Goal: Task Accomplishment & Management: Manage account settings

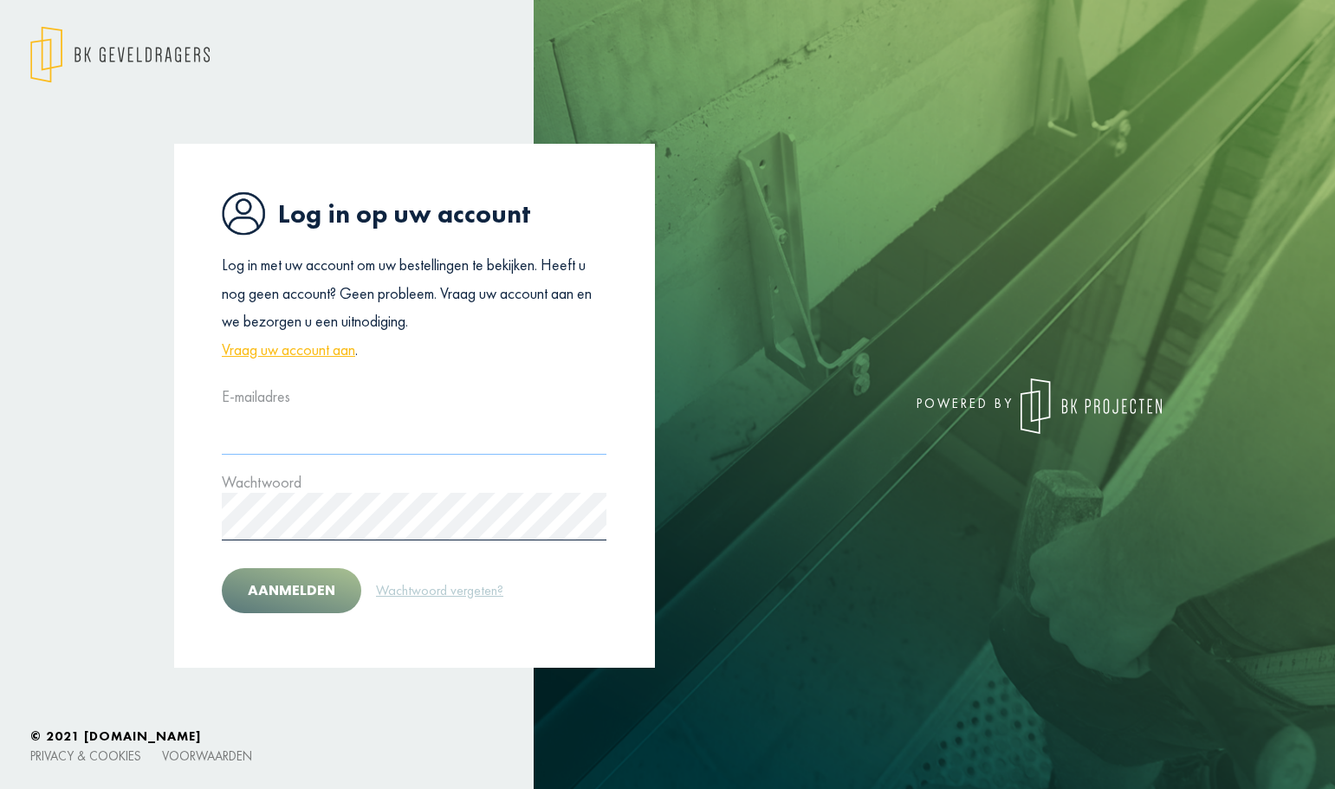
type input "**********"
click at [276, 588] on button "Aanmelden" at bounding box center [292, 591] width 140 height 45
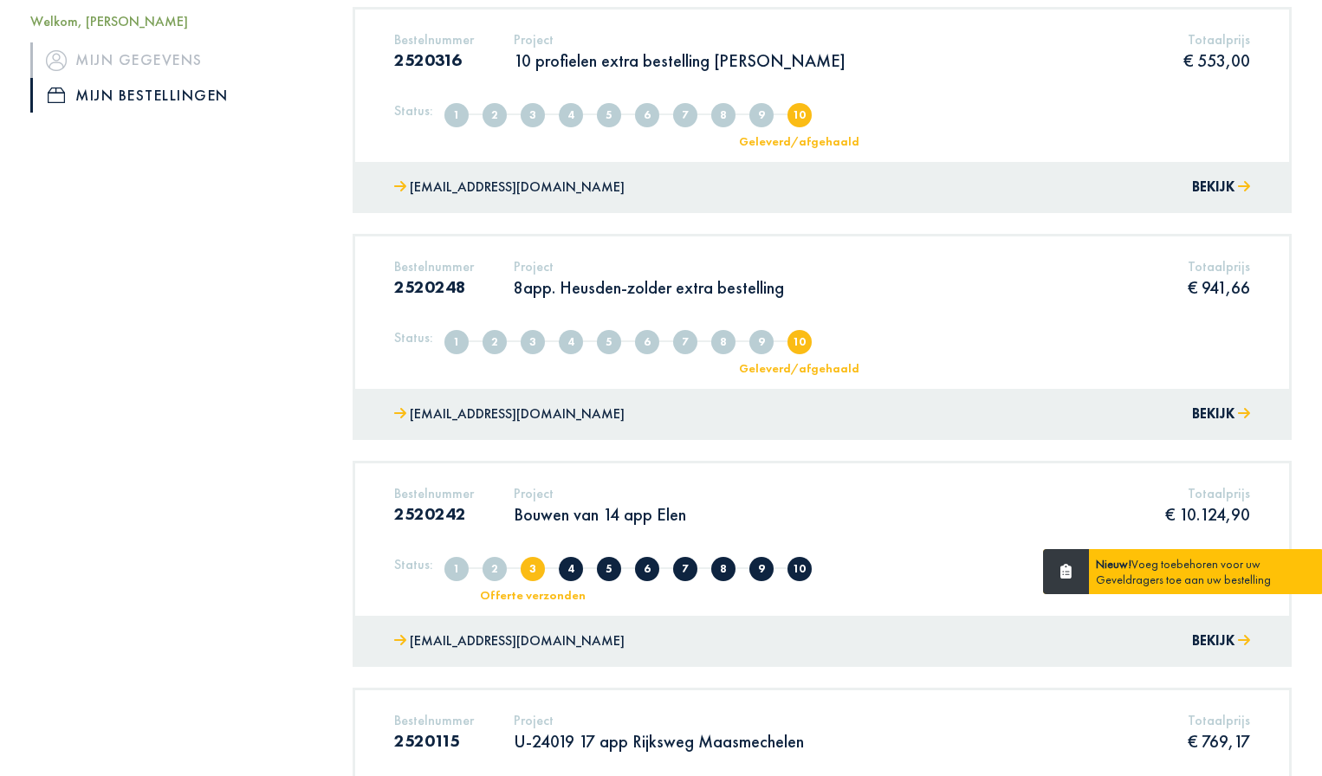
scroll to position [520, 0]
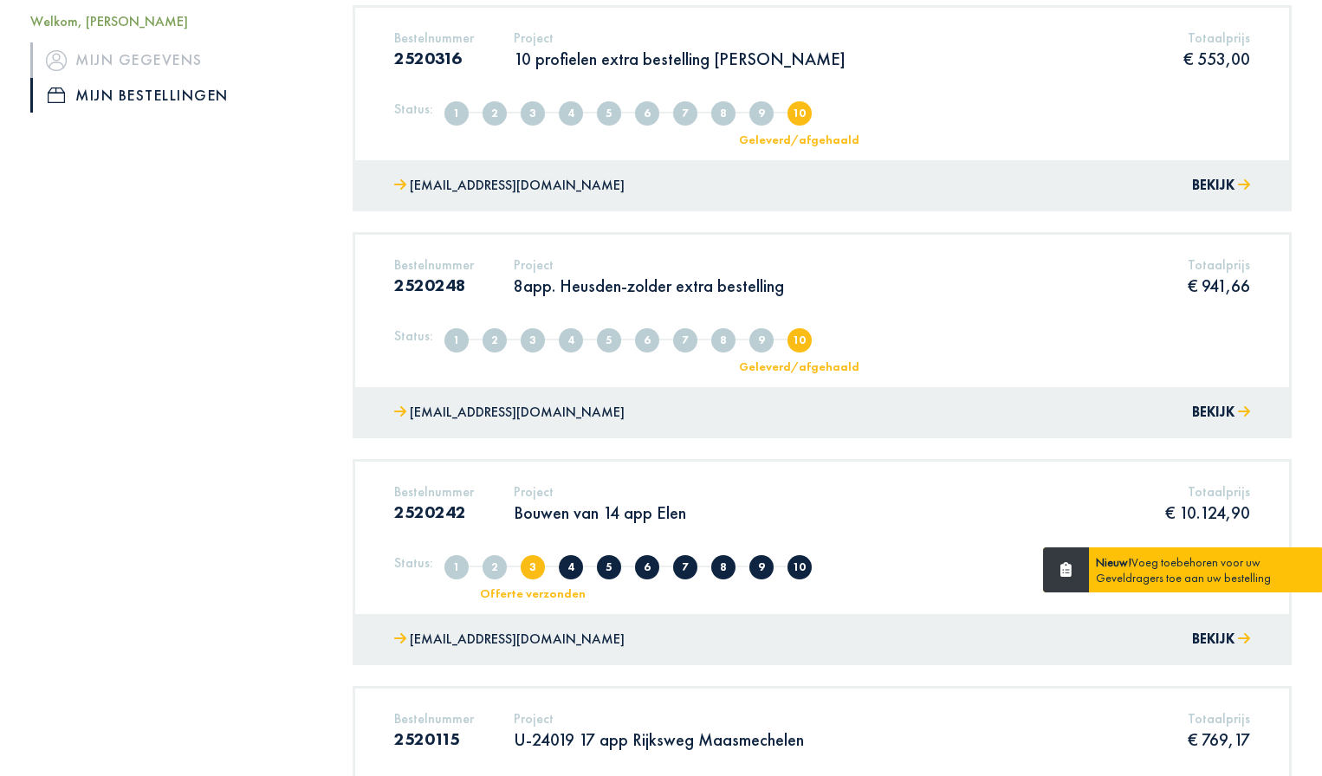
click at [606, 505] on p "Bouwen van 14 app Elen" at bounding box center [600, 513] width 172 height 23
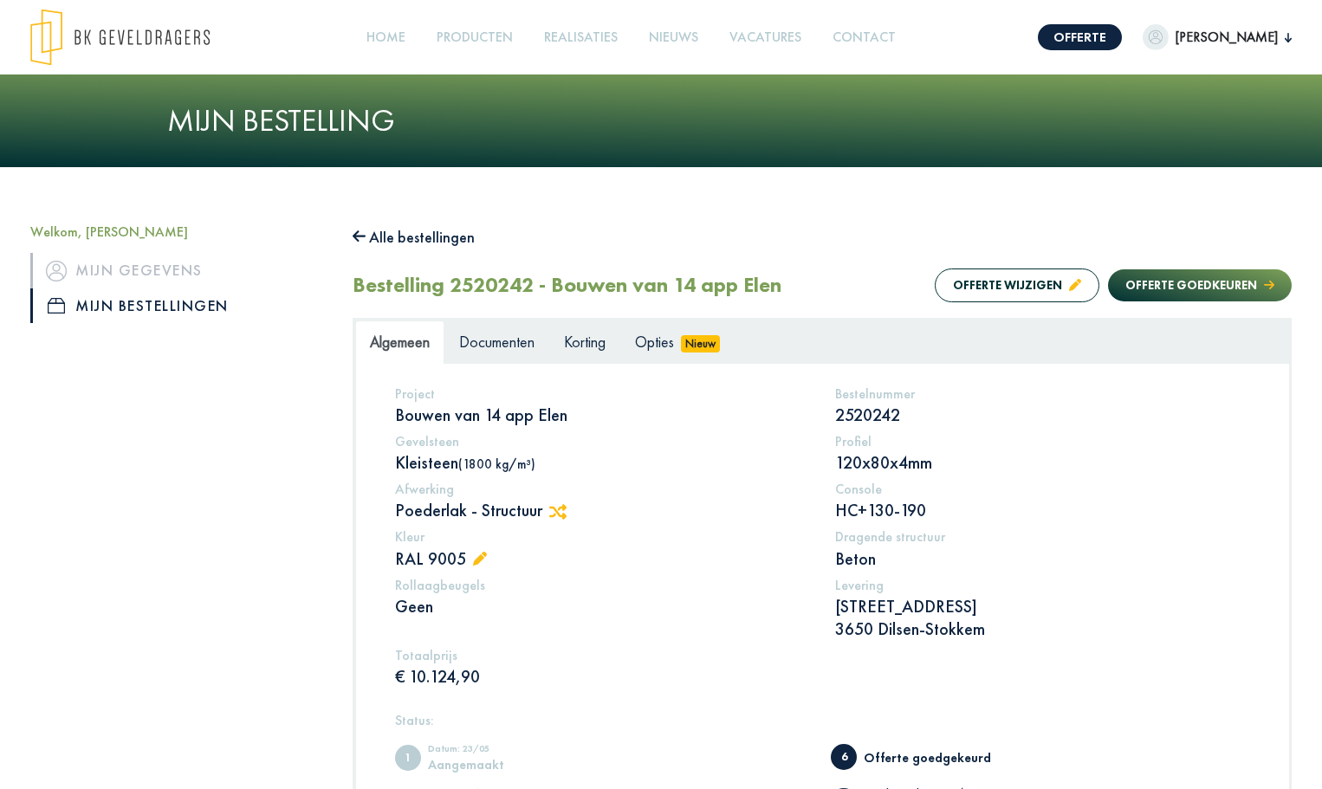
click at [491, 347] on app-root "Offerte [PERSON_NAME] Welkom, [PERSON_NAME] Mijn gegevens Mijn bestellingen Afm…" at bounding box center [661, 622] width 1322 height 1244
click at [491, 347] on span "Documenten" at bounding box center [496, 342] width 75 height 20
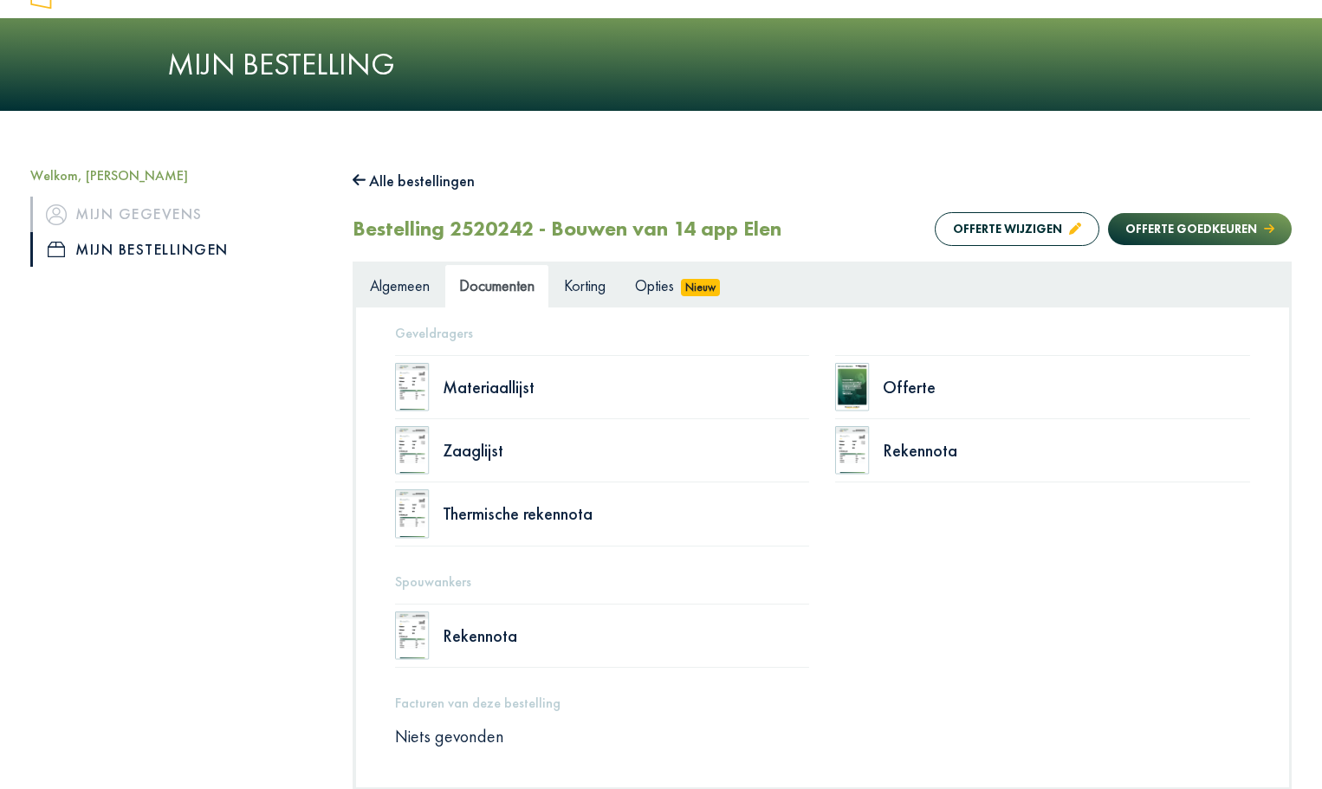
scroll to position [87, 0]
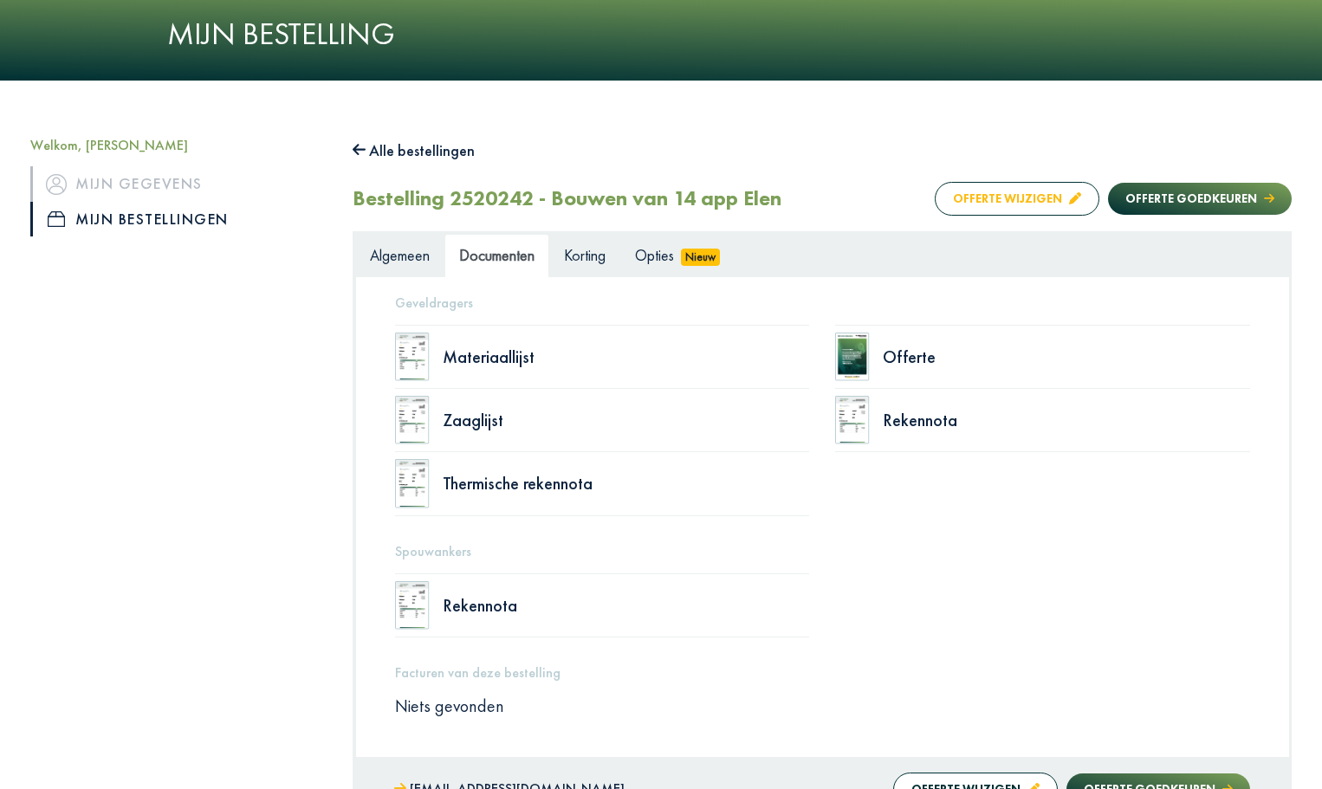
click at [997, 204] on button "Offerte wijzigen" at bounding box center [1017, 199] width 165 height 34
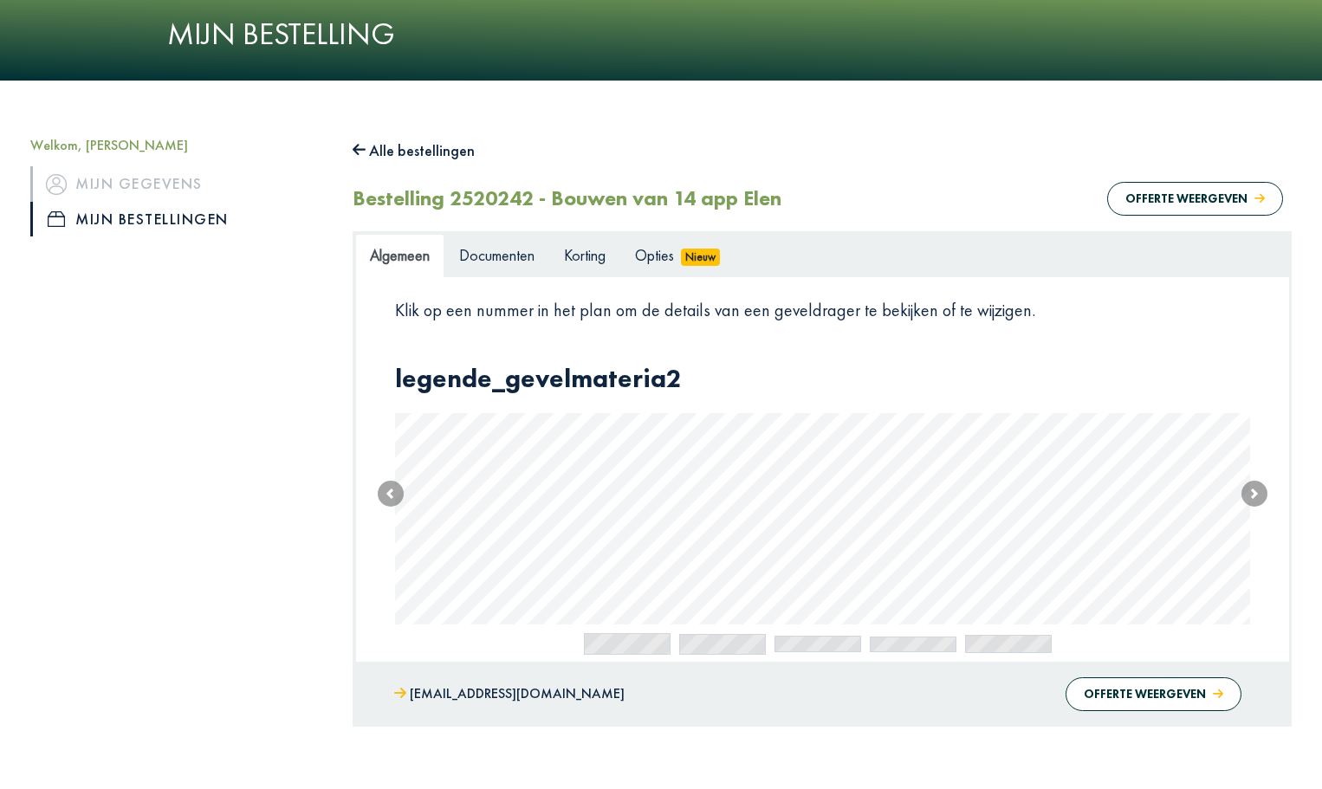
click at [1045, 547] on body "Offerte [PERSON_NAME] Welkom, [PERSON_NAME] Mijn gegevens Mijn bestellingen Afm…" at bounding box center [661, 415] width 1322 height 1004
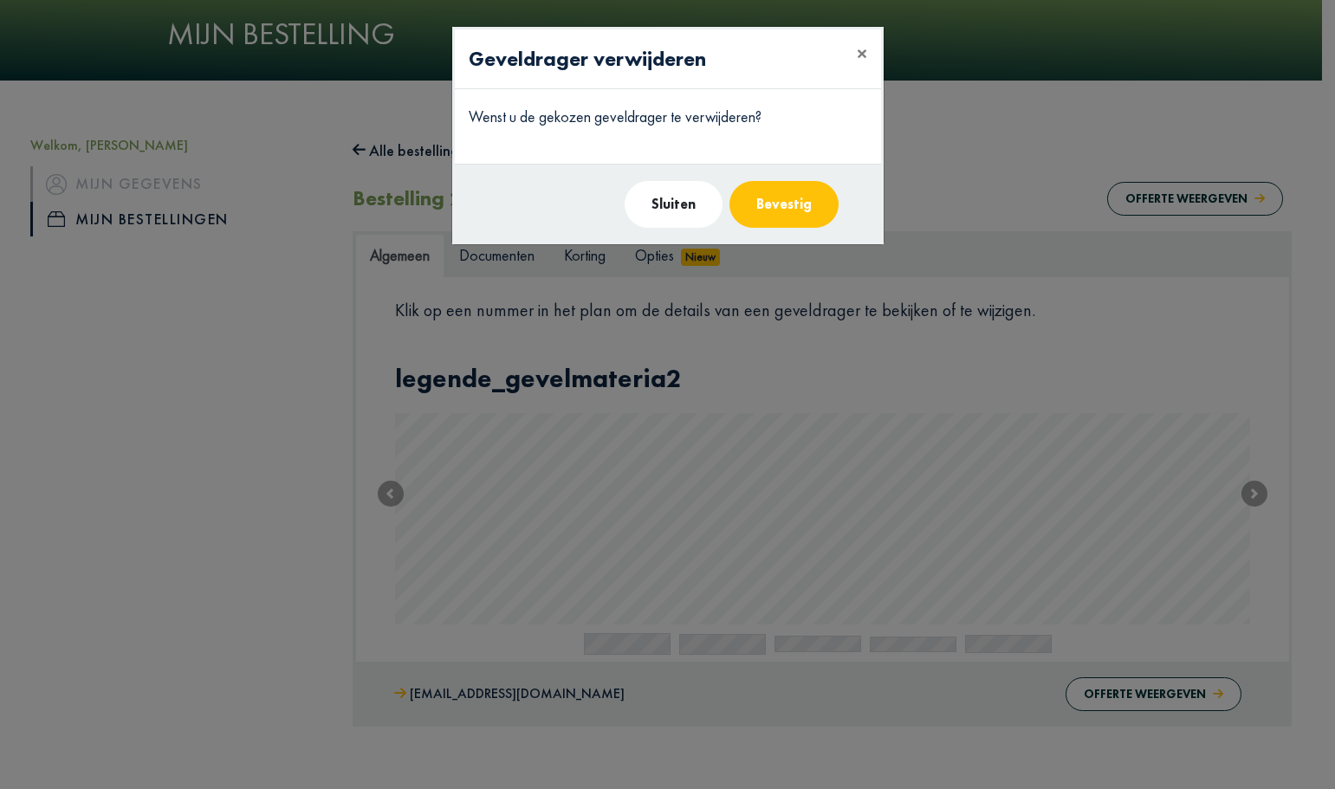
click at [783, 198] on button "Bevestig" at bounding box center [784, 204] width 109 height 47
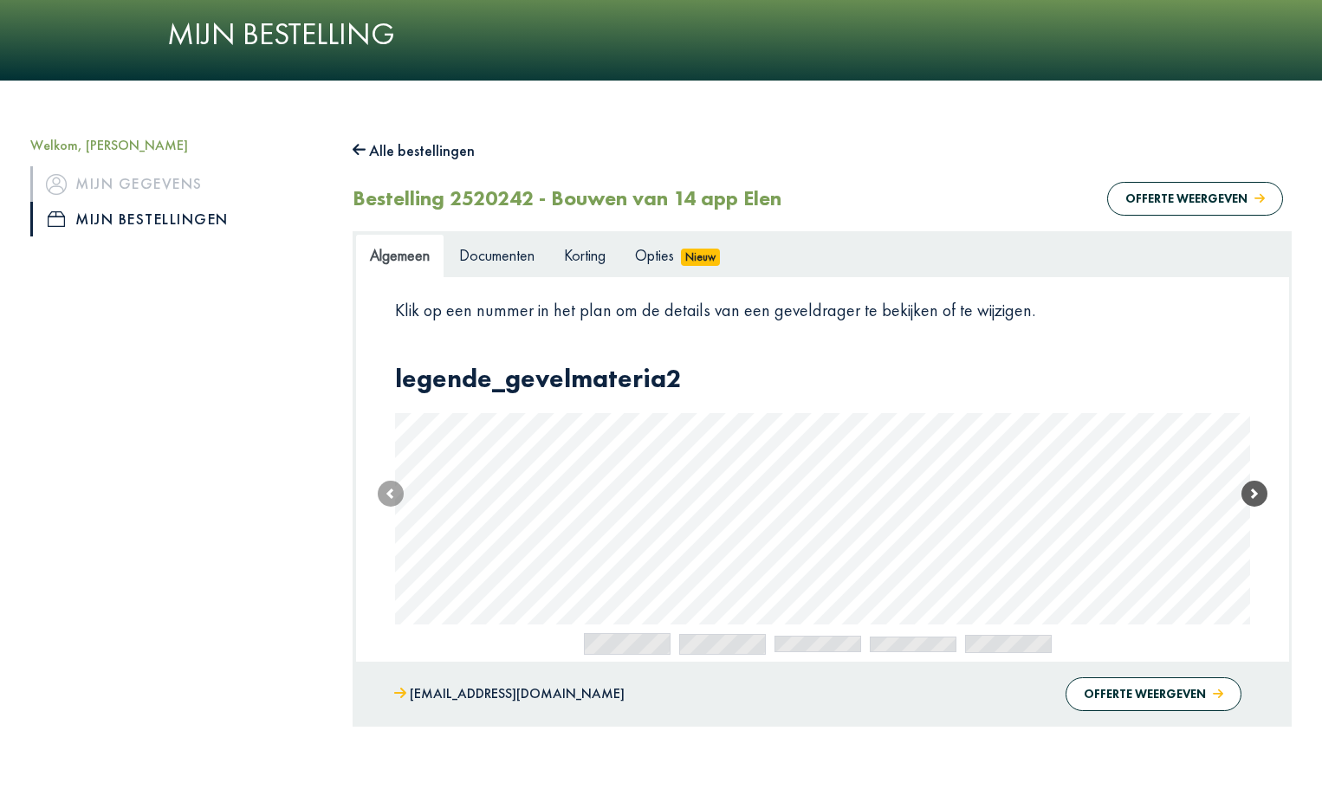
click at [1264, 494] on span at bounding box center [1255, 494] width 26 height 26
click at [1264, 494] on span at bounding box center [1255, 493] width 26 height 26
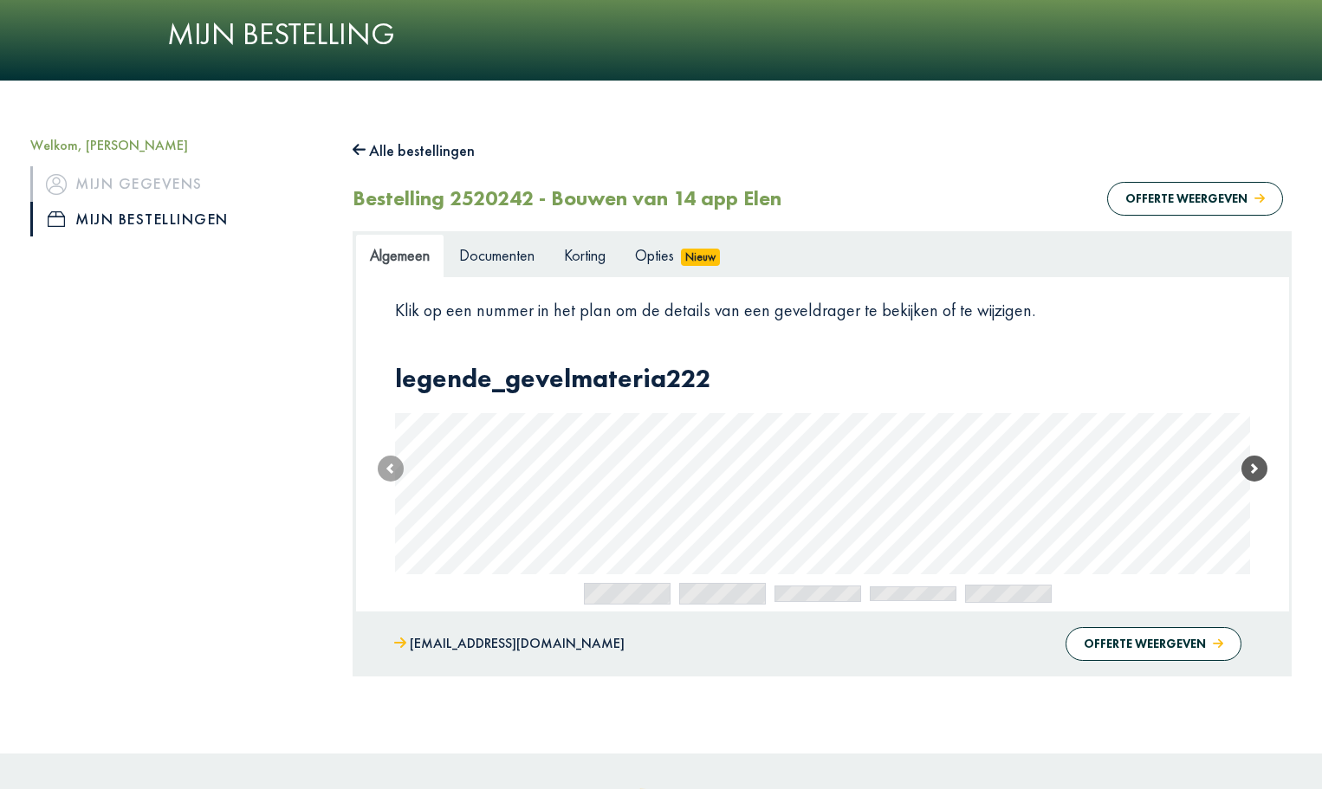
click at [1264, 494] on link "Next" at bounding box center [1255, 468] width 26 height 211
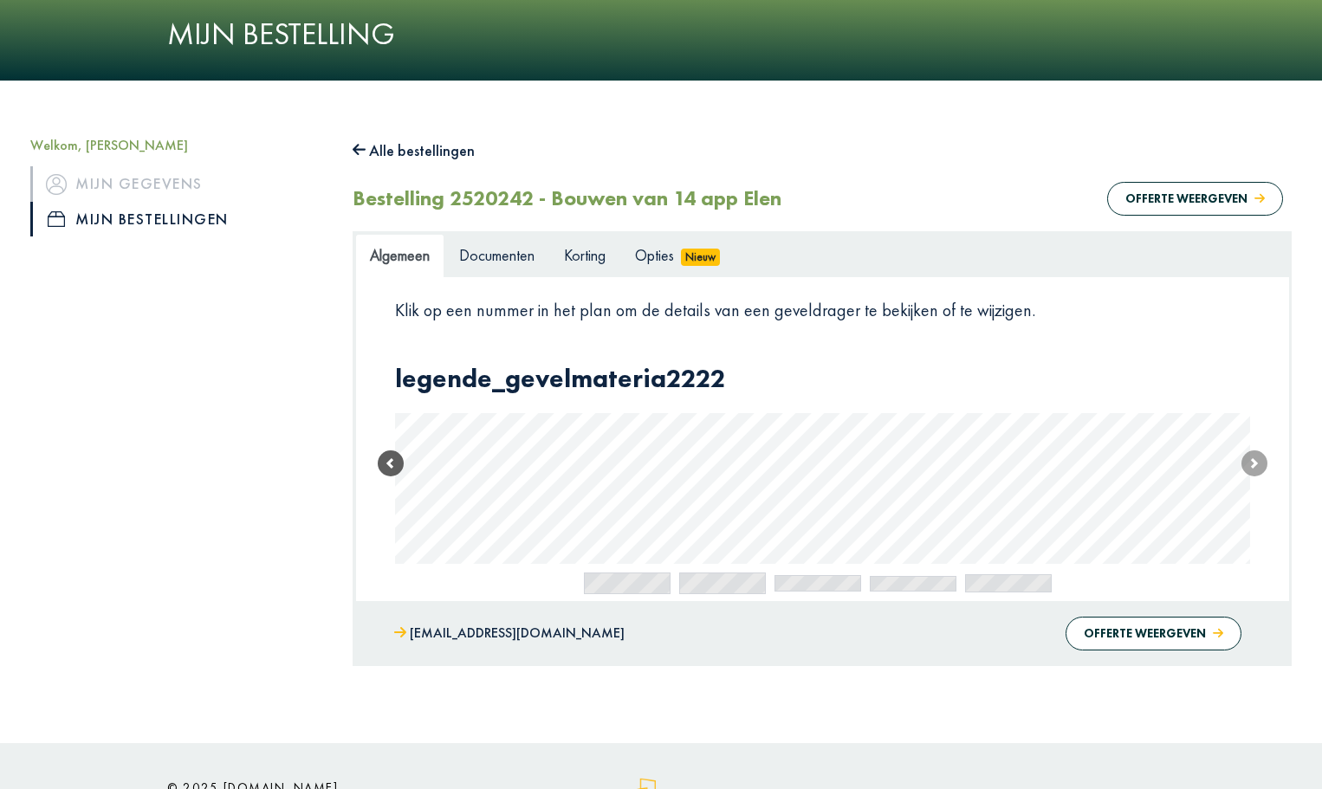
click at [400, 465] on span at bounding box center [391, 464] width 26 height 26
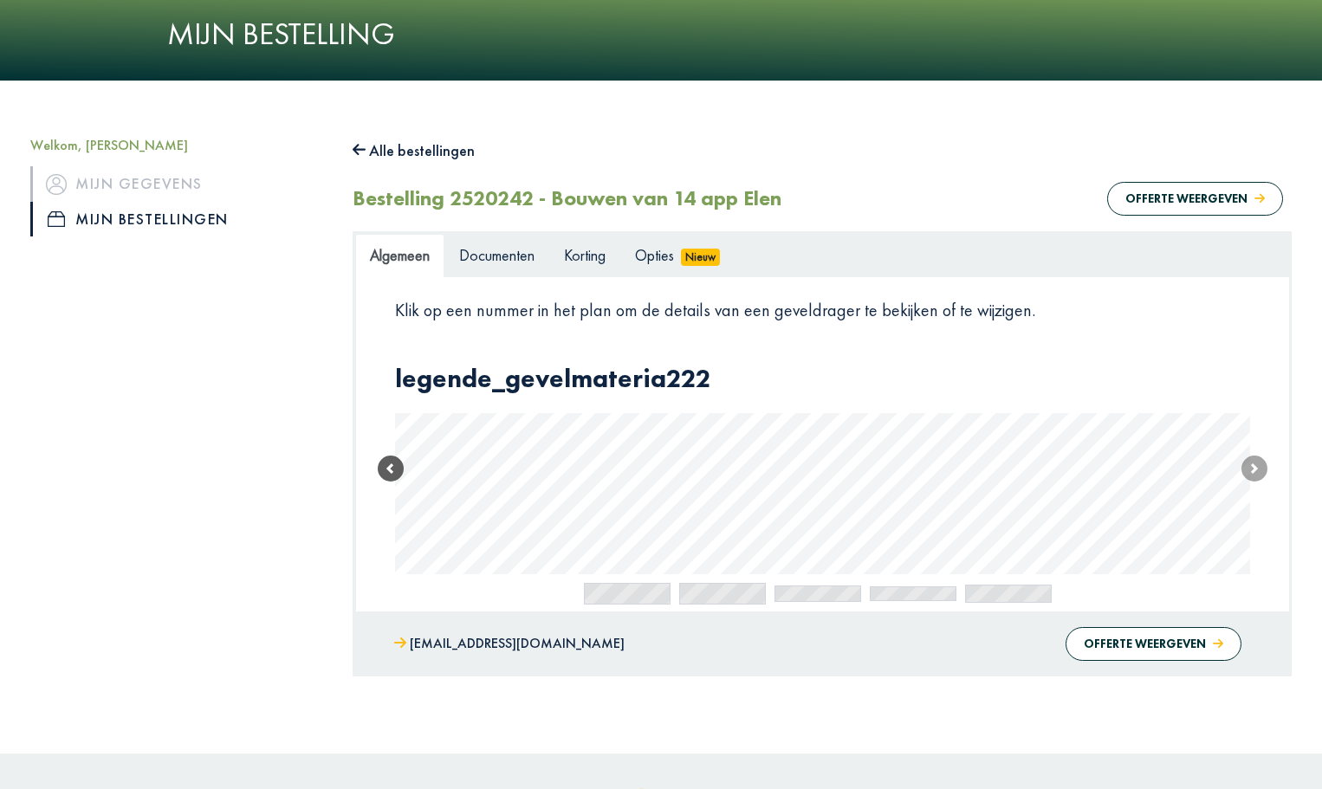
click at [380, 467] on span at bounding box center [391, 469] width 26 height 26
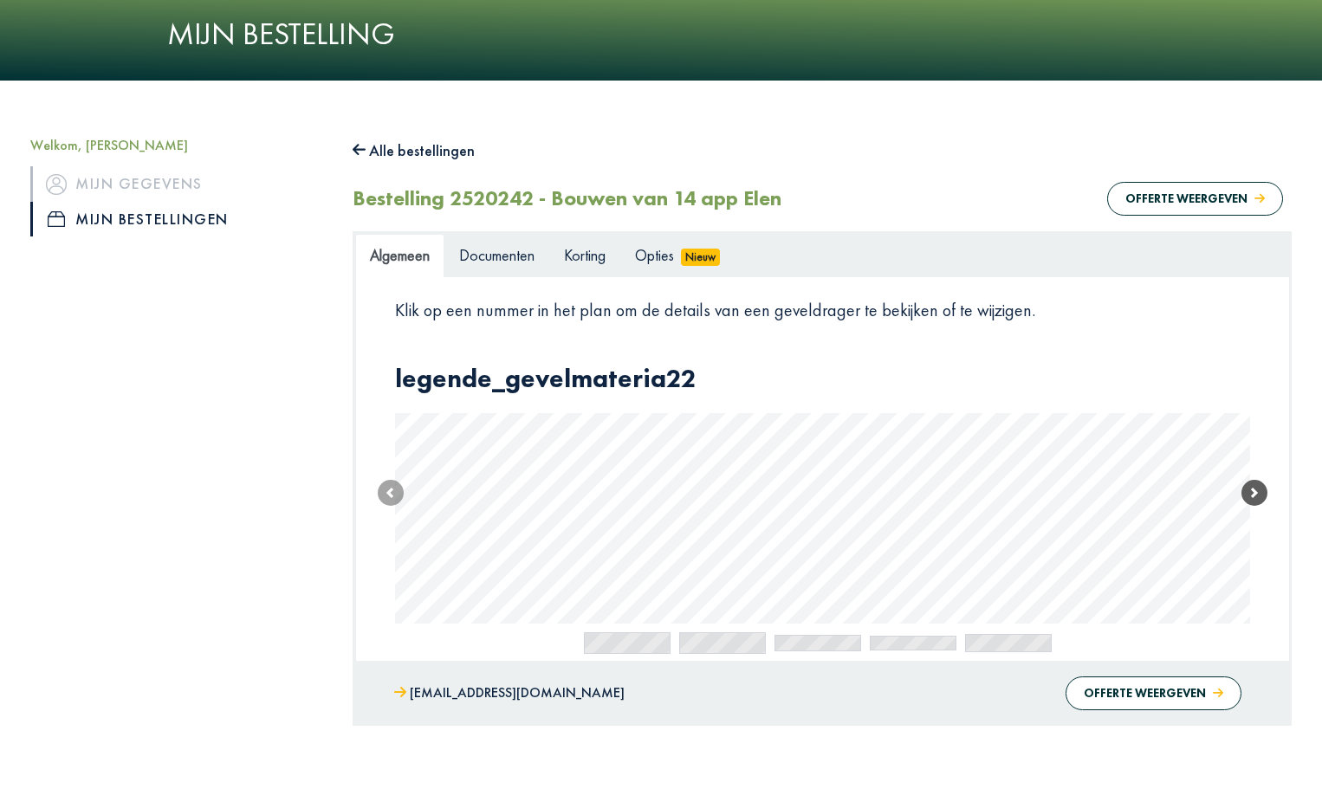
click at [1247, 497] on span at bounding box center [1255, 493] width 26 height 26
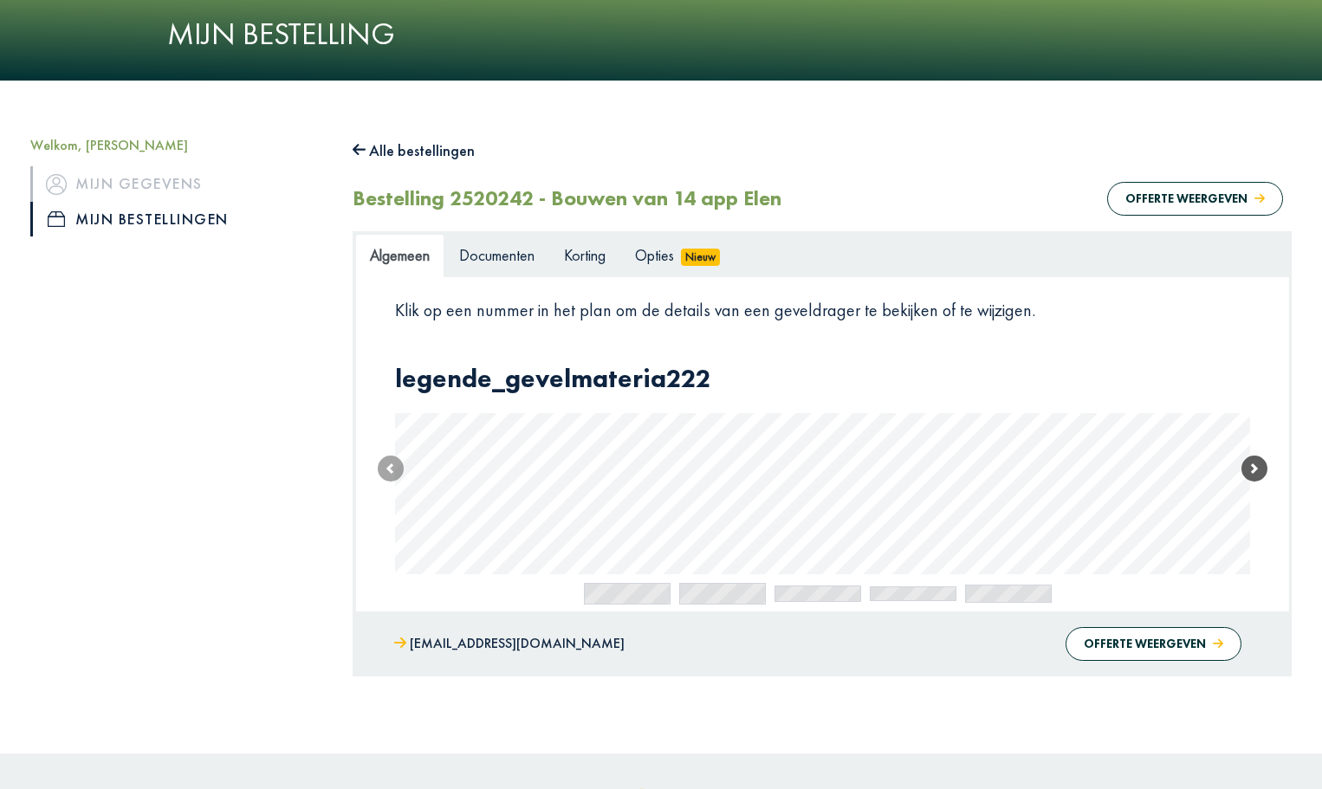
click at [1252, 493] on link "Next" at bounding box center [1255, 468] width 26 height 211
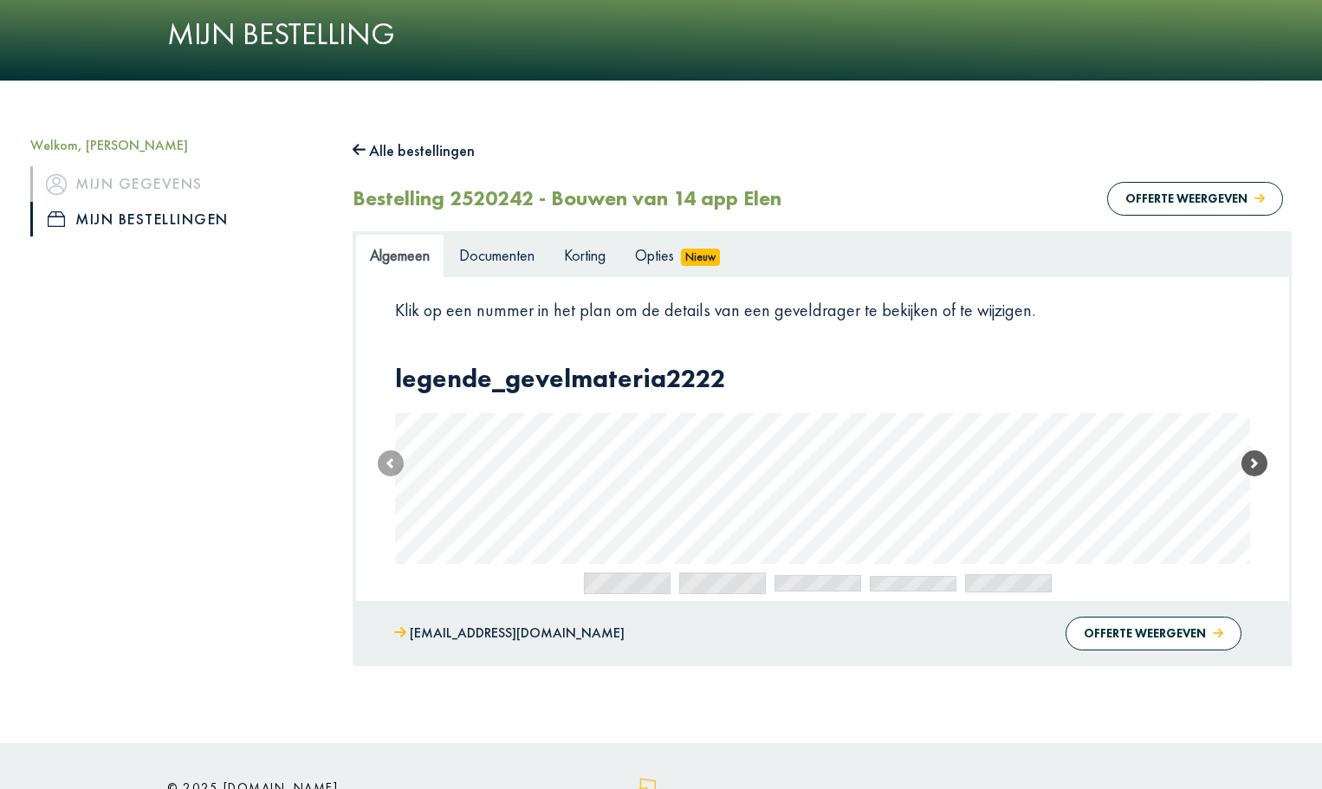
click at [1260, 463] on span at bounding box center [1255, 464] width 26 height 26
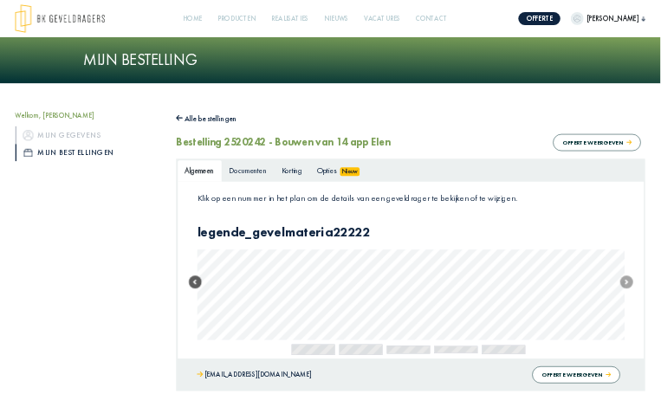
scroll to position [173, 0]
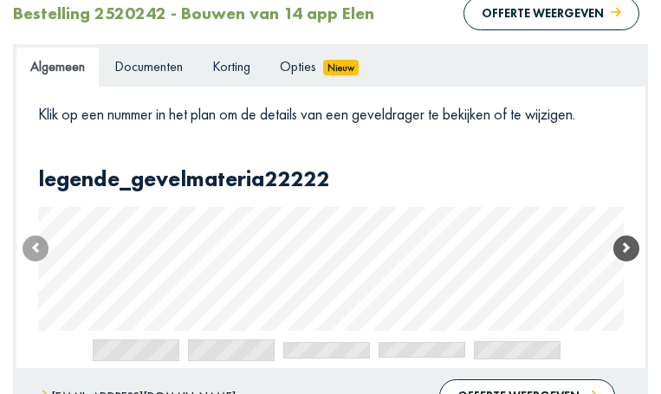
click at [629, 262] on span at bounding box center [627, 249] width 26 height 26
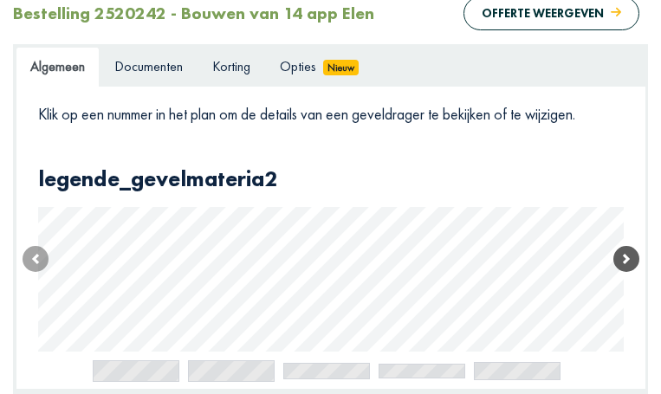
click at [624, 272] on span at bounding box center [627, 259] width 26 height 26
click at [624, 271] on span at bounding box center [627, 258] width 26 height 26
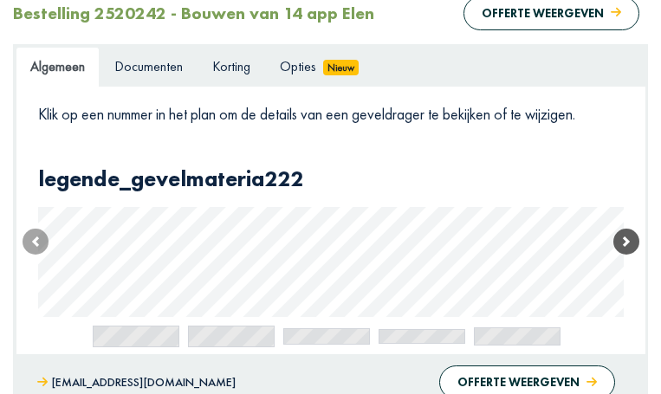
click at [624, 287] on link "Next" at bounding box center [627, 242] width 26 height 152
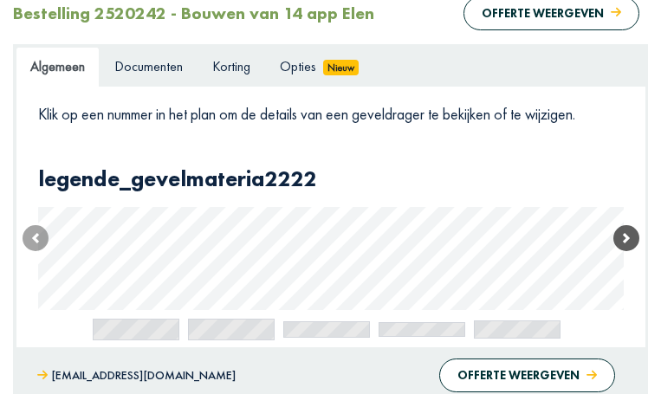
click at [624, 251] on span at bounding box center [627, 238] width 26 height 26
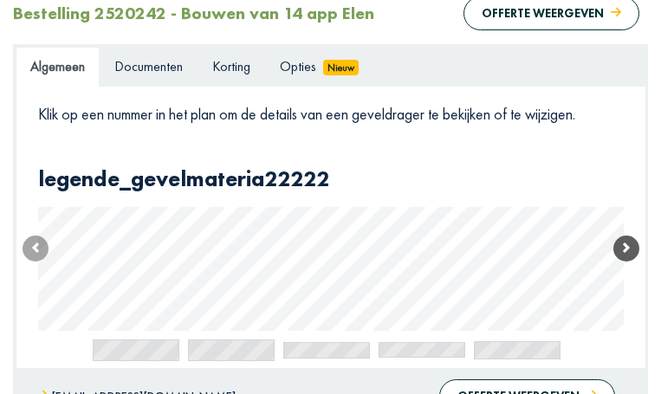
click at [624, 262] on span at bounding box center [627, 249] width 26 height 26
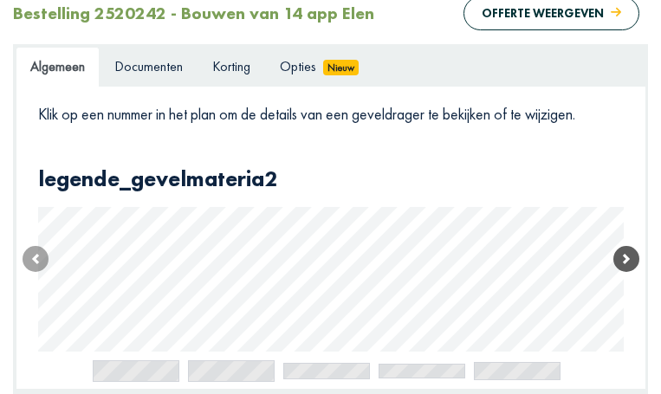
click at [624, 272] on span at bounding box center [627, 259] width 26 height 26
click at [624, 271] on span at bounding box center [627, 258] width 26 height 26
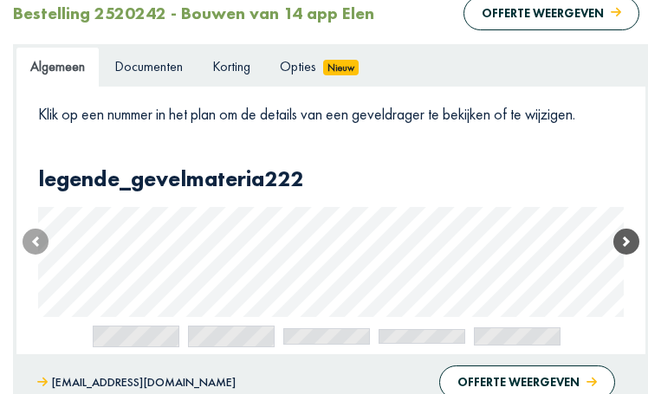
click at [624, 255] on span at bounding box center [627, 242] width 26 height 26
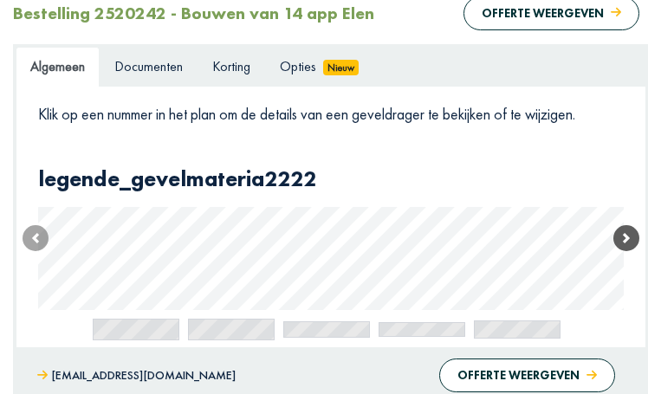
click at [627, 251] on span at bounding box center [627, 238] width 26 height 26
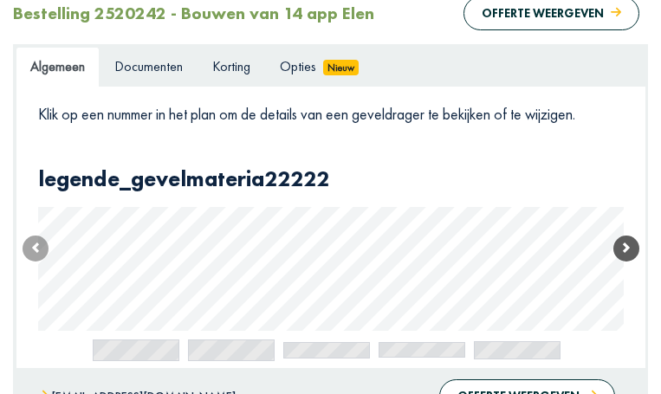
click at [623, 262] on span at bounding box center [627, 249] width 26 height 26
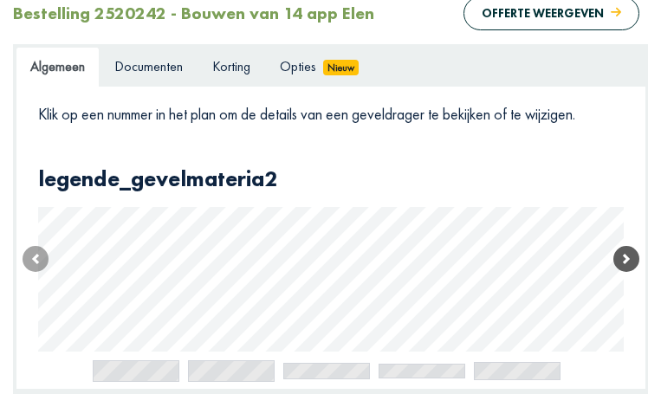
scroll to position [217, 0]
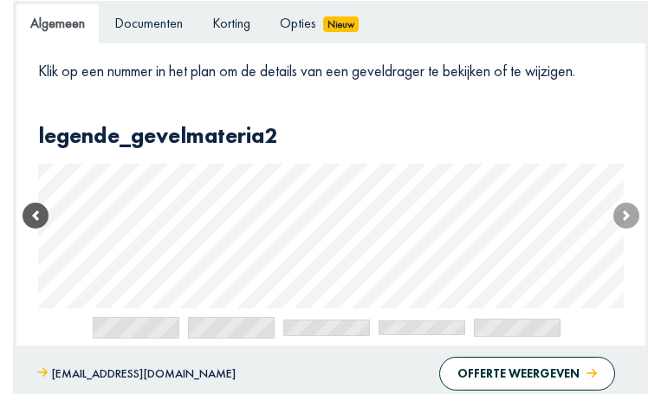
click at [32, 229] on span at bounding box center [36, 216] width 26 height 26
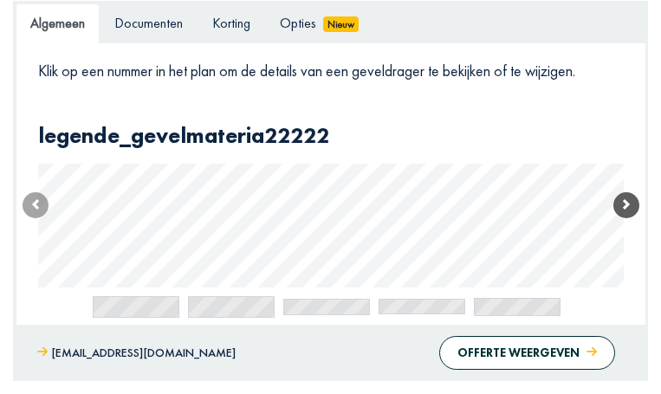
click at [630, 218] on span at bounding box center [627, 205] width 26 height 26
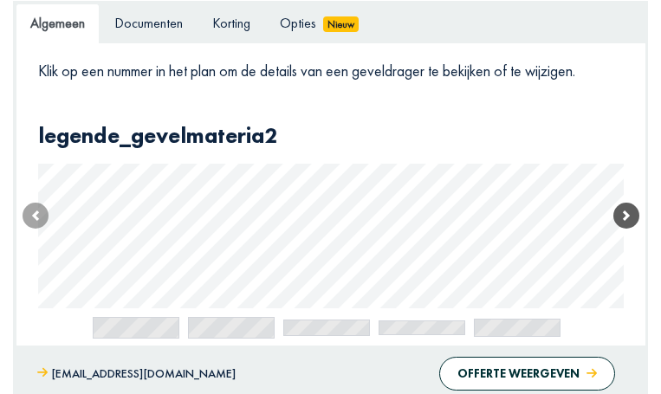
click at [630, 229] on span at bounding box center [627, 216] width 26 height 26
click at [630, 228] on span at bounding box center [627, 215] width 26 height 26
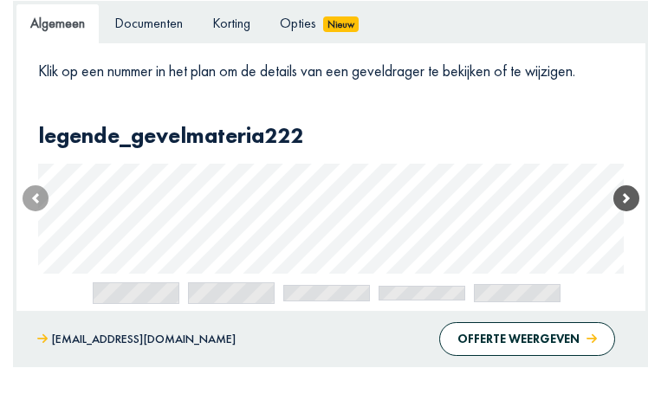
click at [630, 211] on span at bounding box center [627, 198] width 26 height 26
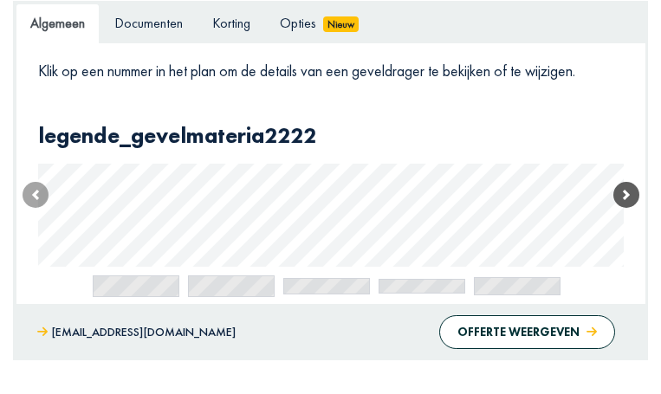
click at [630, 208] on span at bounding box center [627, 195] width 26 height 26
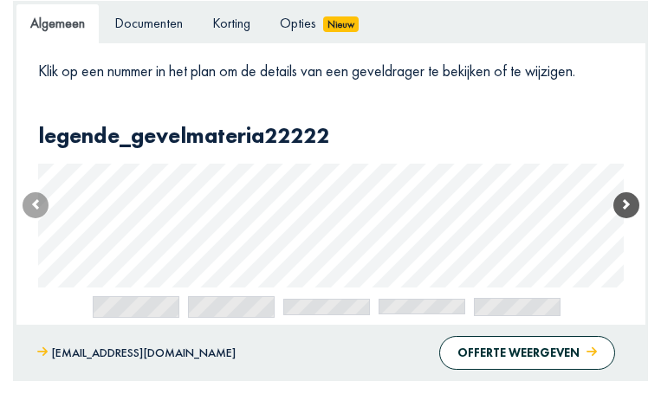
click at [630, 218] on span at bounding box center [627, 205] width 26 height 26
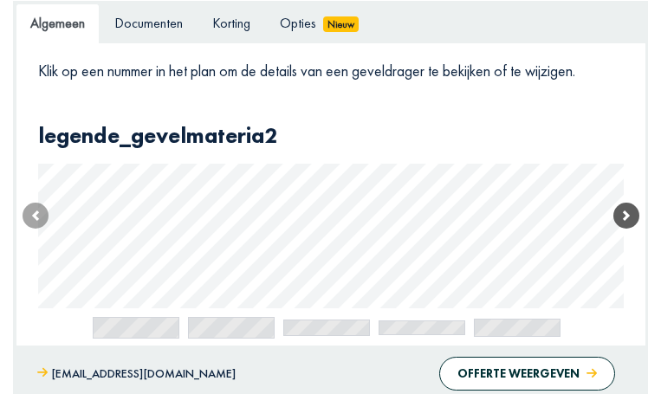
click at [630, 229] on span at bounding box center [627, 216] width 26 height 26
click at [630, 228] on span at bounding box center [627, 215] width 26 height 26
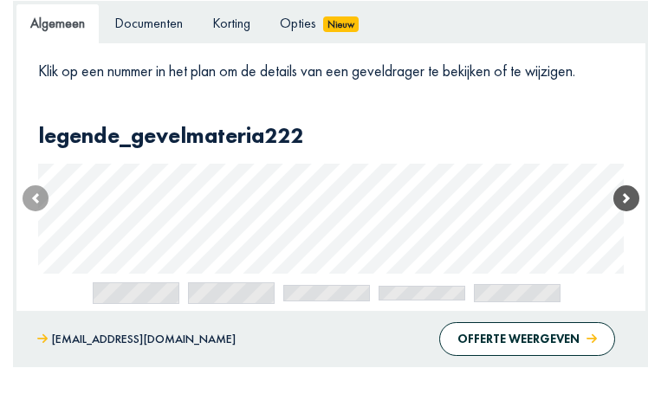
click at [630, 211] on span at bounding box center [627, 198] width 26 height 26
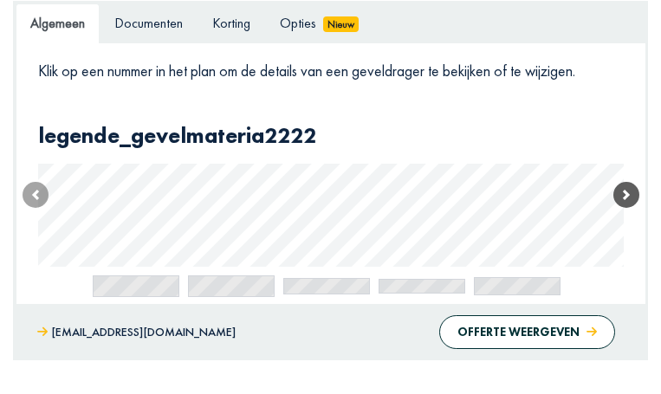
click at [630, 208] on span at bounding box center [627, 195] width 26 height 26
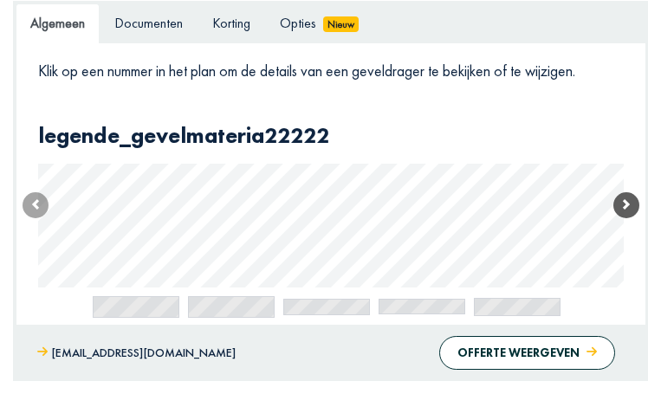
click at [630, 218] on span at bounding box center [627, 205] width 26 height 26
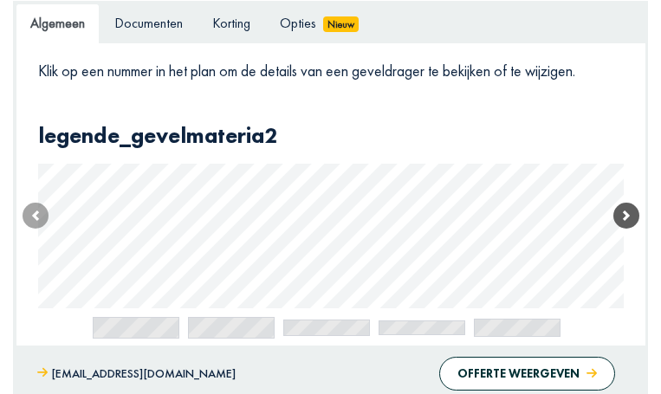
click at [630, 229] on span at bounding box center [627, 216] width 26 height 26
click at [629, 228] on span at bounding box center [627, 215] width 26 height 26
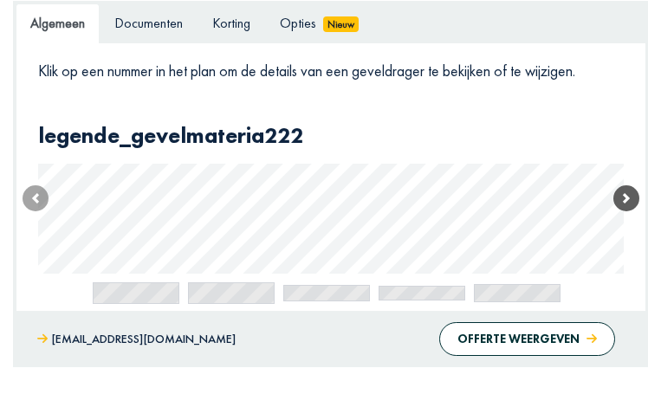
click at [621, 211] on span at bounding box center [627, 198] width 26 height 26
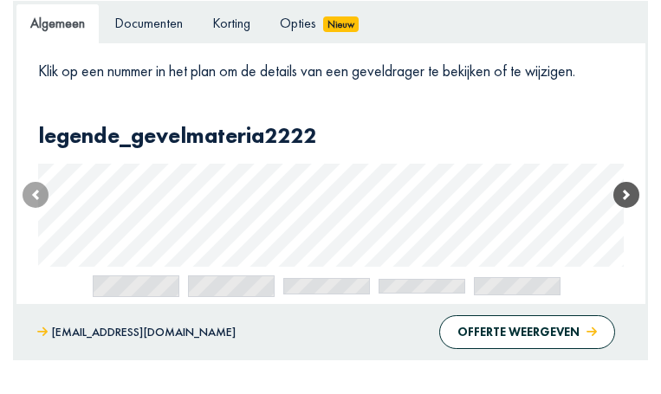
click at [621, 208] on span at bounding box center [627, 195] width 26 height 26
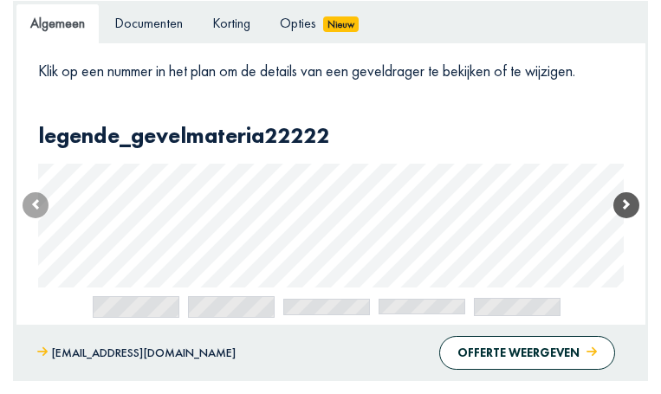
click at [628, 218] on span at bounding box center [627, 205] width 26 height 26
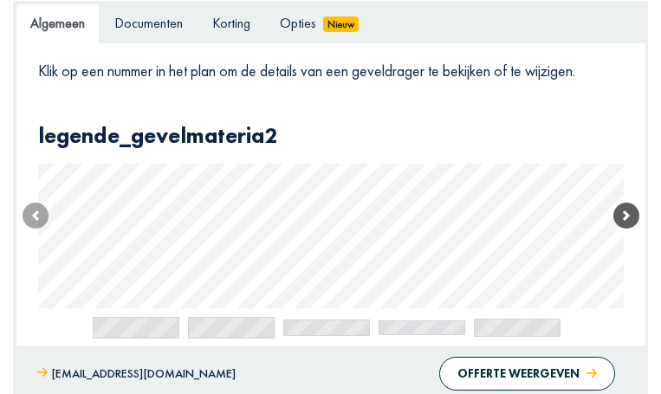
click at [628, 229] on span at bounding box center [627, 216] width 26 height 26
click at [628, 228] on span at bounding box center [627, 215] width 26 height 26
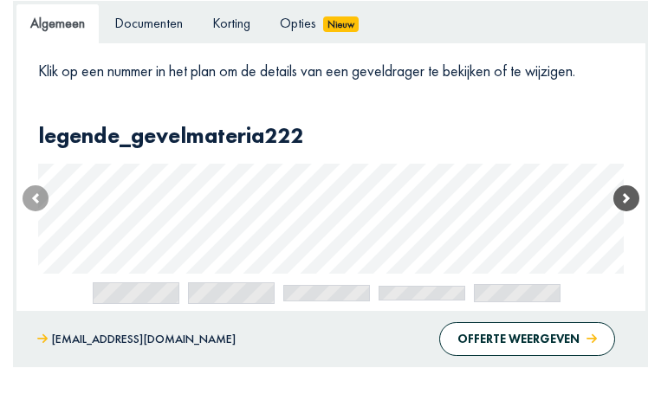
click at [627, 211] on span at bounding box center [627, 198] width 26 height 26
